Goal: Task Accomplishment & Management: Use online tool/utility

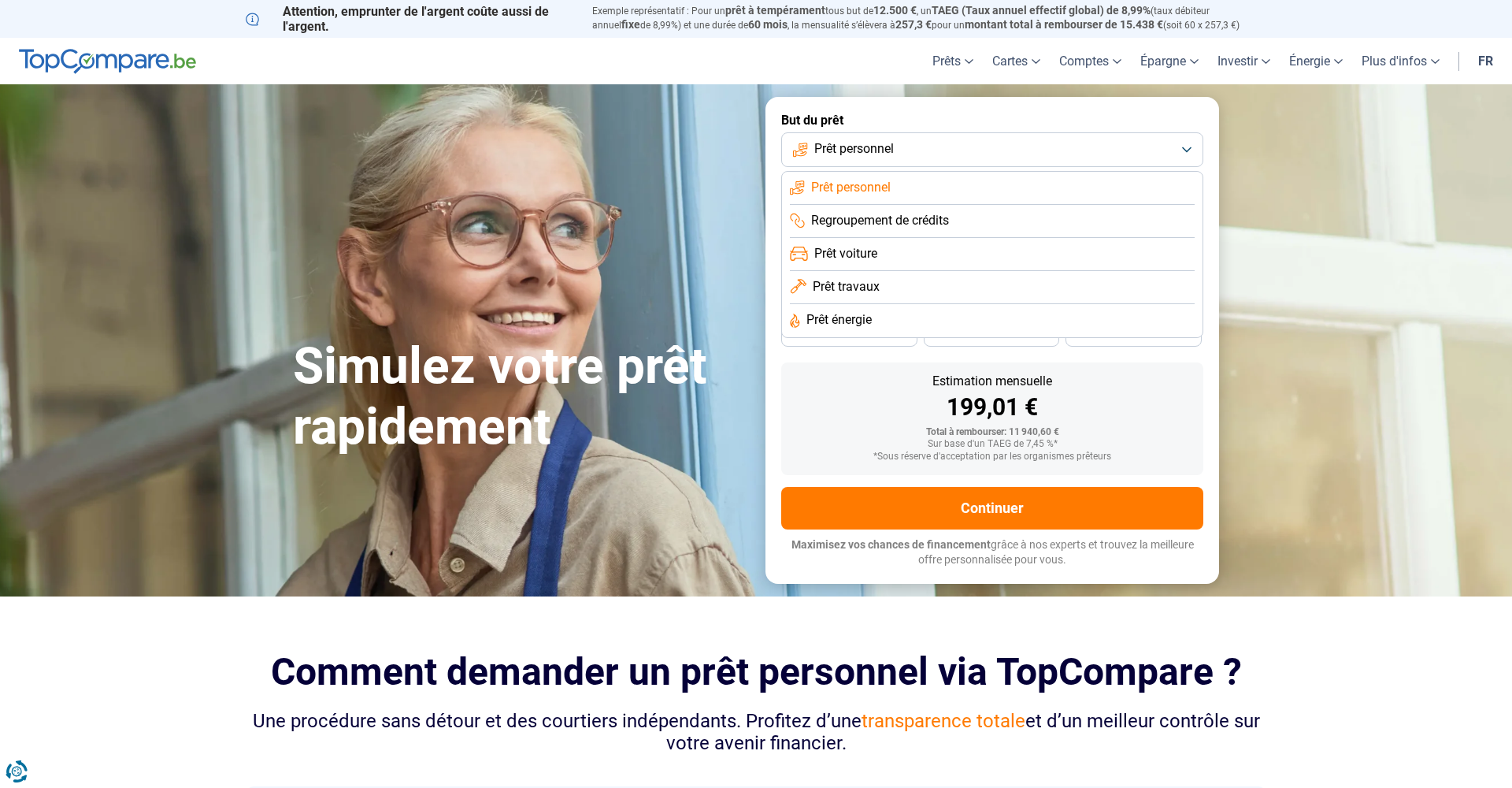
click at [871, 255] on span "Prêt voiture" at bounding box center [845, 254] width 63 height 18
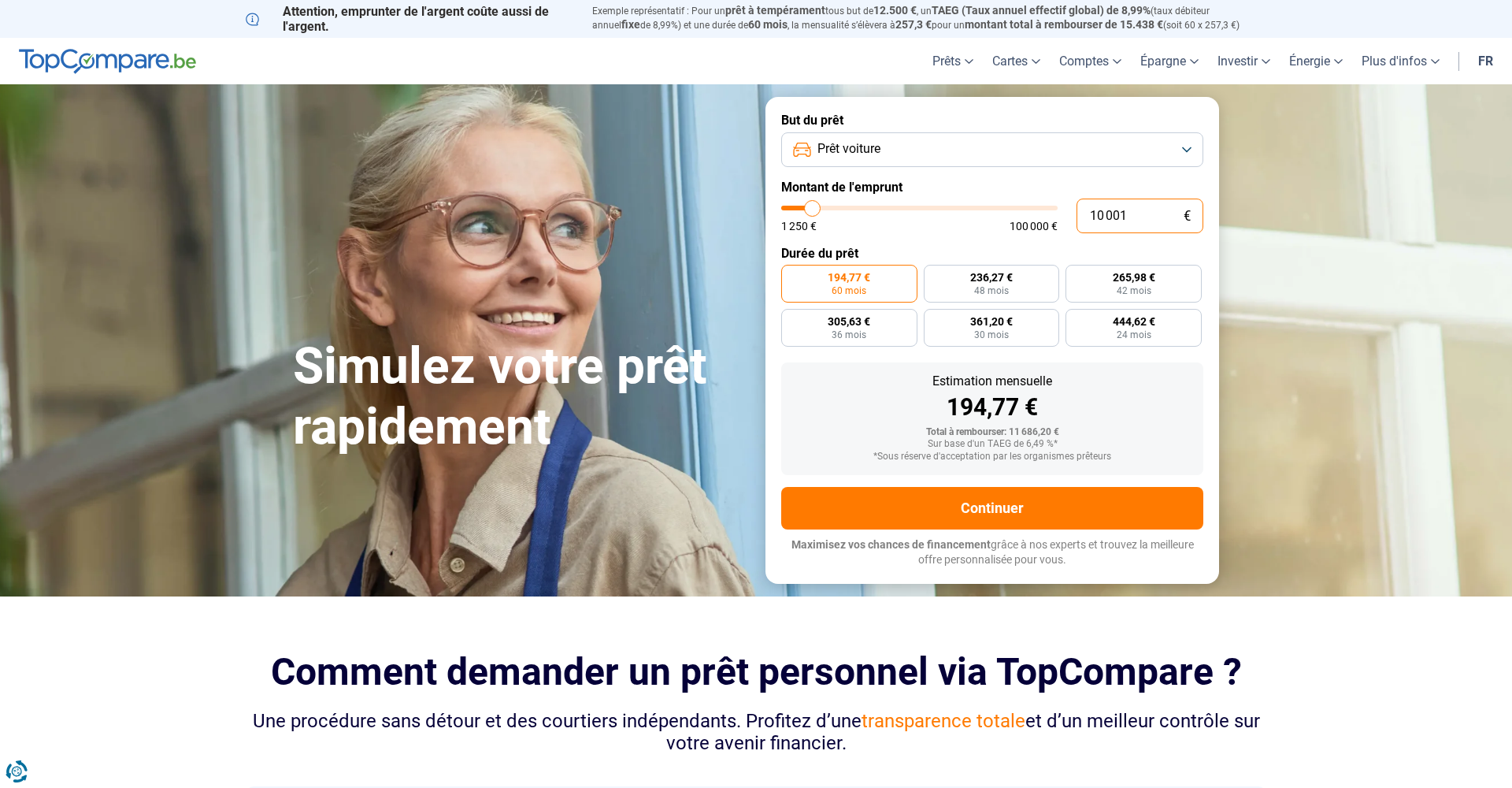
click at [1124, 214] on input "10 001" at bounding box center [1139, 215] width 127 height 35
type input "6"
type input "1250"
type input "60"
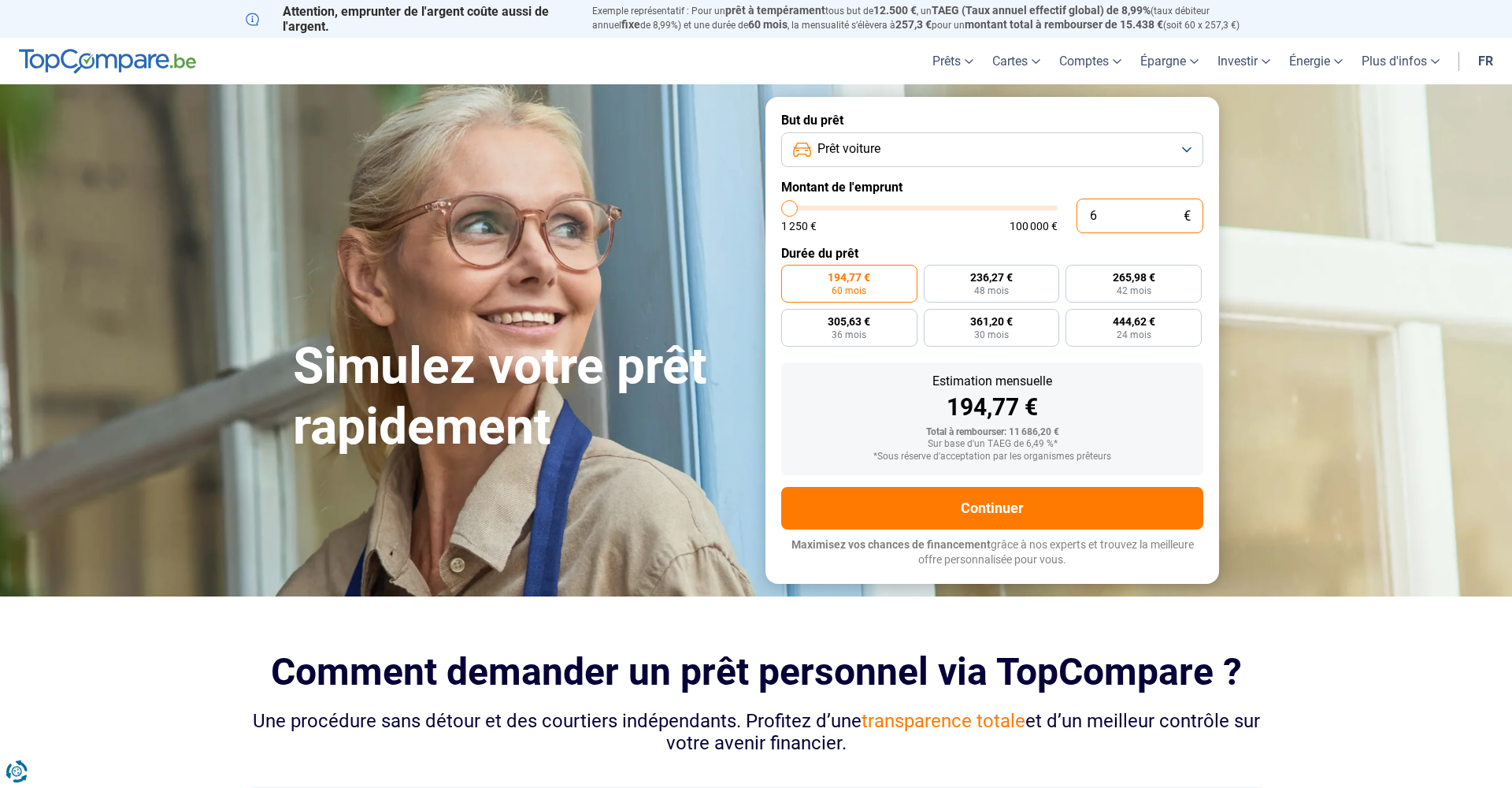
type input "1250"
type input "600"
type input "1250"
type input "6 000"
type input "6000"
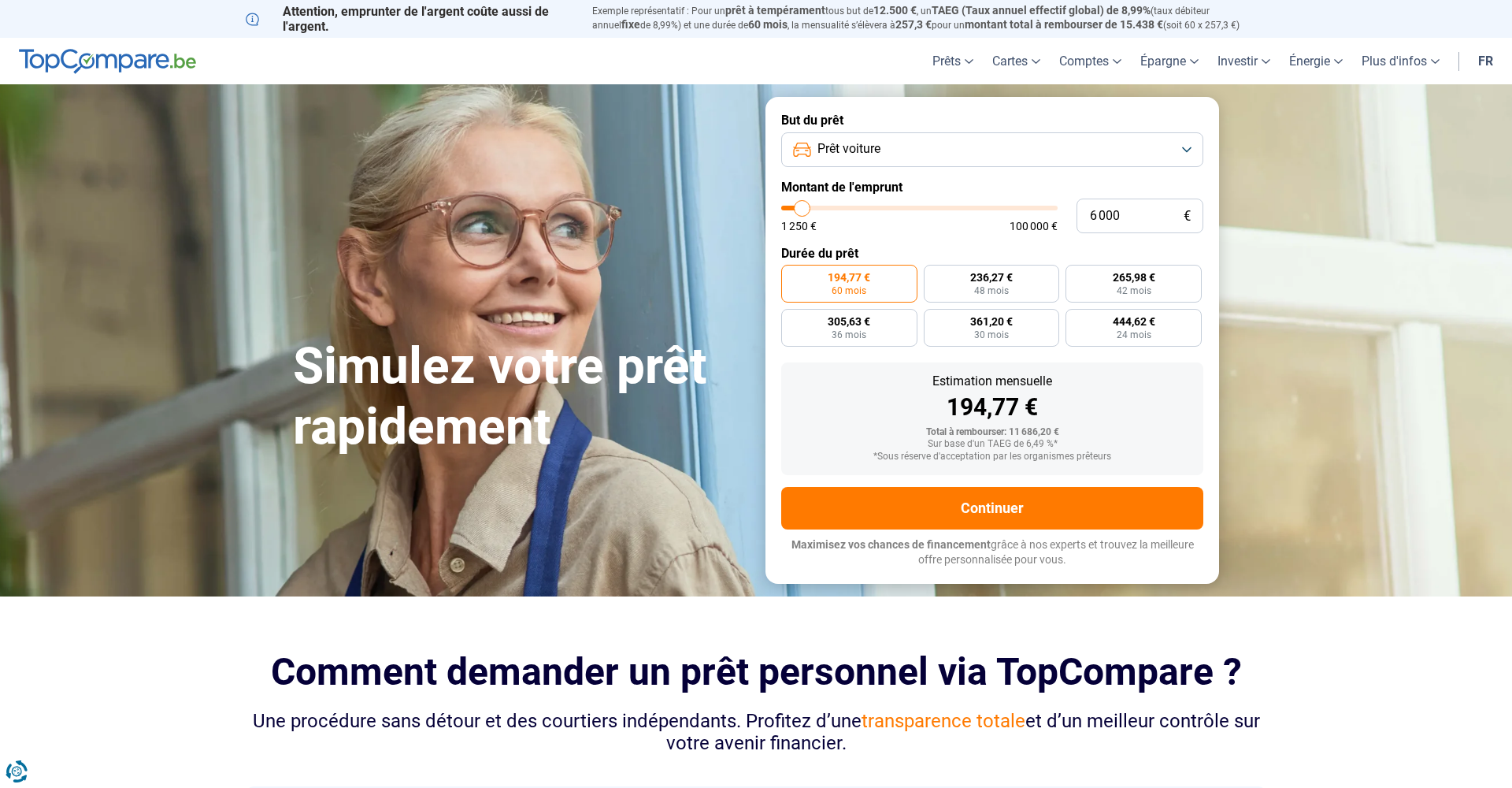
radio input "true"
click at [1100, 381] on div "Estimation mensuelle 194,77 € Total à rembourser: 11 686,20 € Sur base d'un TAE…" at bounding box center [992, 418] width 422 height 112
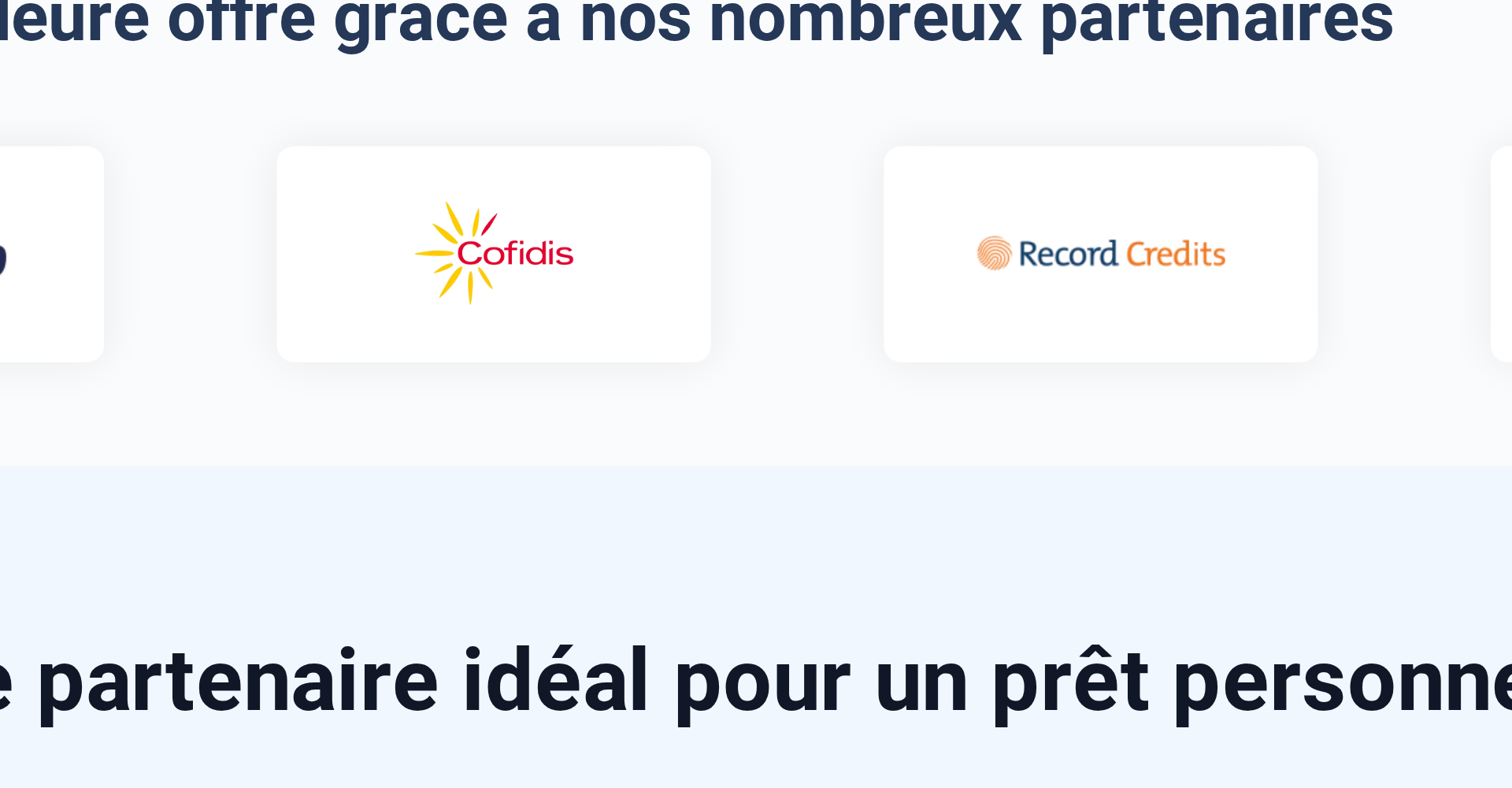
scroll to position [841, 0]
